Goal: Information Seeking & Learning: Learn about a topic

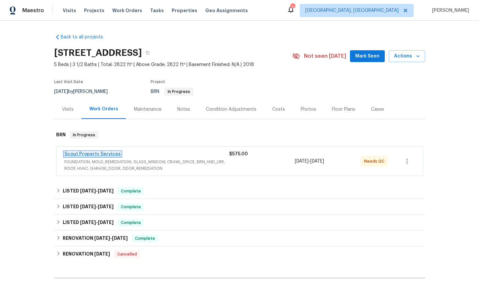
click at [99, 154] on link "Scout Property Services" at bounding box center [92, 154] width 56 height 5
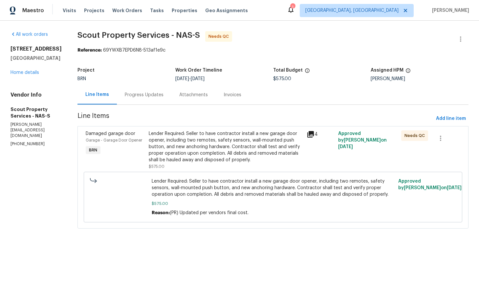
click at [308, 135] on icon at bounding box center [310, 134] width 7 height 7
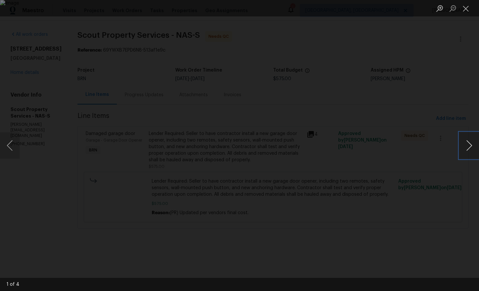
click at [468, 148] on button "Next image" at bounding box center [469, 145] width 20 height 26
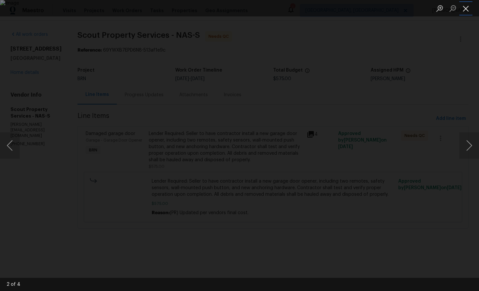
click at [468, 12] on button "Close lightbox" at bounding box center [465, 8] width 13 height 11
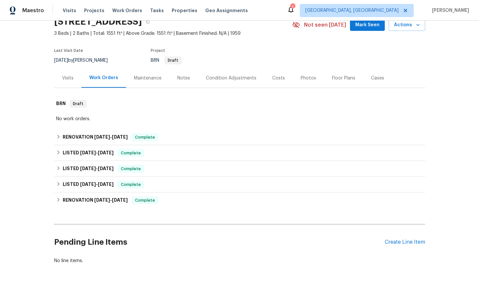
scroll to position [49, 0]
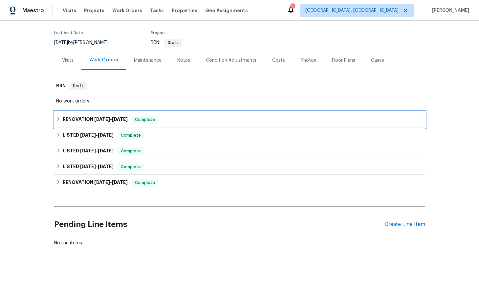
click at [57, 119] on icon at bounding box center [58, 119] width 5 height 5
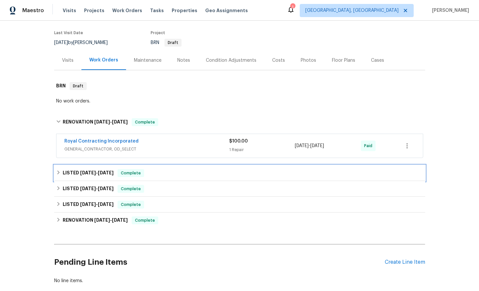
click at [62, 177] on div "LISTED 5/27/25 - 5/27/25 Complete" at bounding box center [239, 173] width 371 height 16
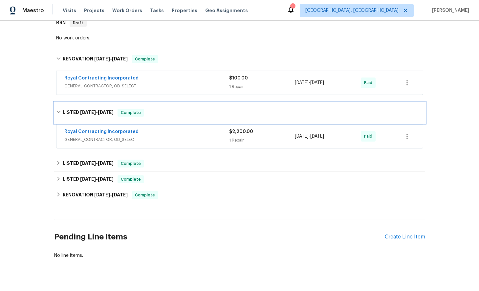
scroll to position [124, 0]
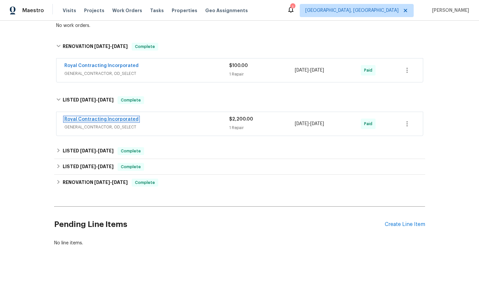
click at [118, 119] on link "Royal Contracting Incorporated" at bounding box center [101, 119] width 74 height 5
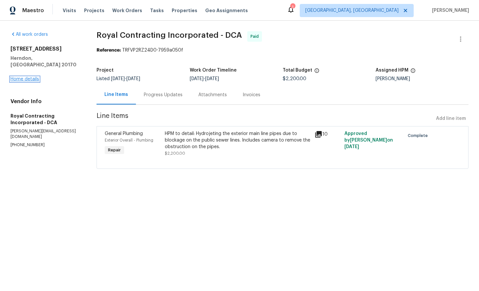
click at [20, 77] on link "Home details" at bounding box center [25, 79] width 29 height 5
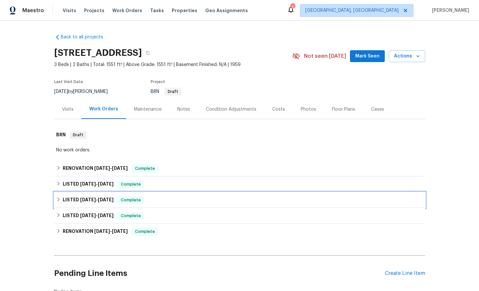
click at [57, 200] on icon at bounding box center [58, 199] width 5 height 5
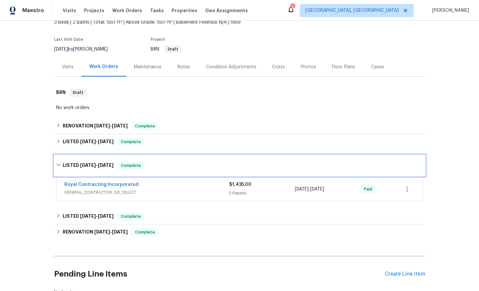
scroll to position [92, 0]
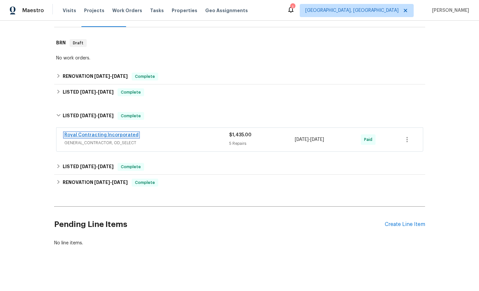
click at [108, 135] on link "Royal Contracting Incorporated" at bounding box center [101, 135] width 74 height 5
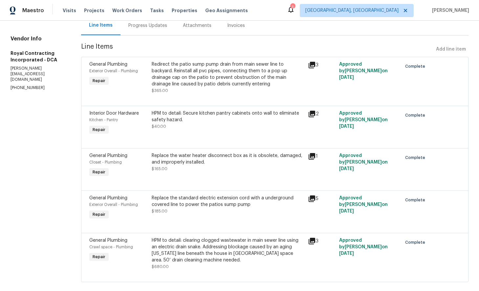
scroll to position [70, 0]
click at [315, 115] on icon at bounding box center [312, 113] width 7 height 7
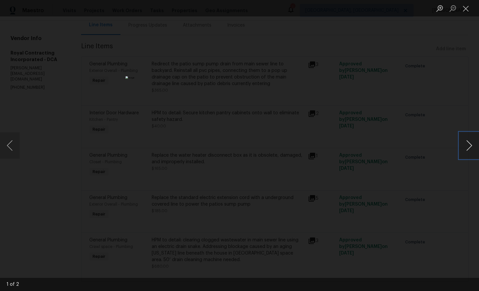
click at [470, 146] on button "Next image" at bounding box center [469, 145] width 20 height 26
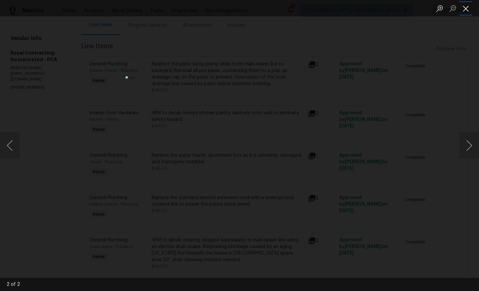
click at [465, 10] on button "Close lightbox" at bounding box center [465, 8] width 13 height 11
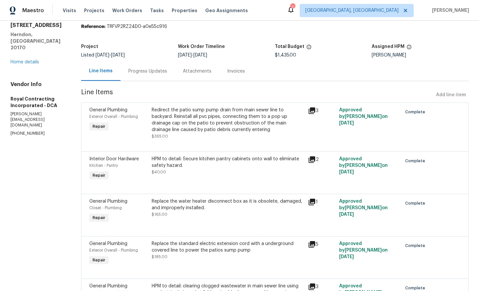
scroll to position [0, 0]
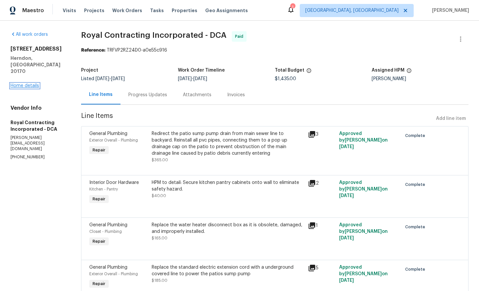
click at [26, 83] on link "Home details" at bounding box center [25, 85] width 29 height 5
